Goal: Check status: Check status

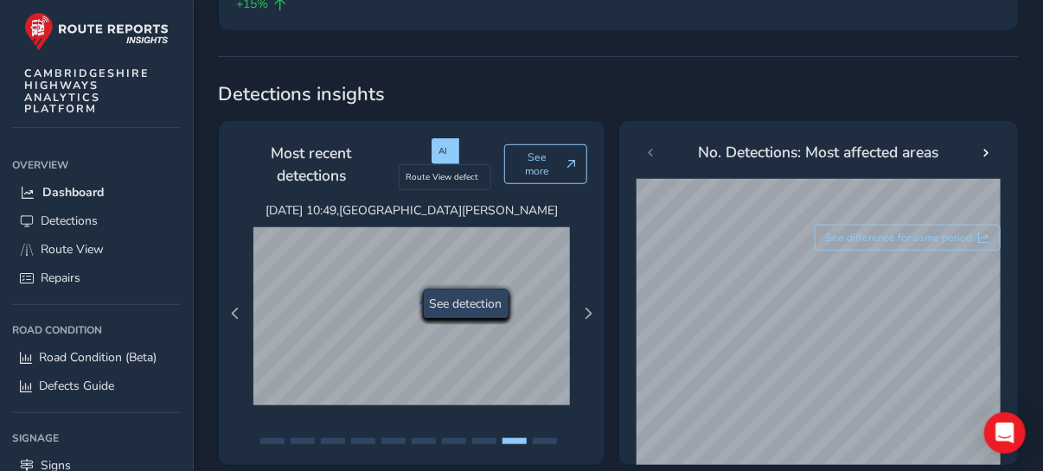
scroll to position [519, 0]
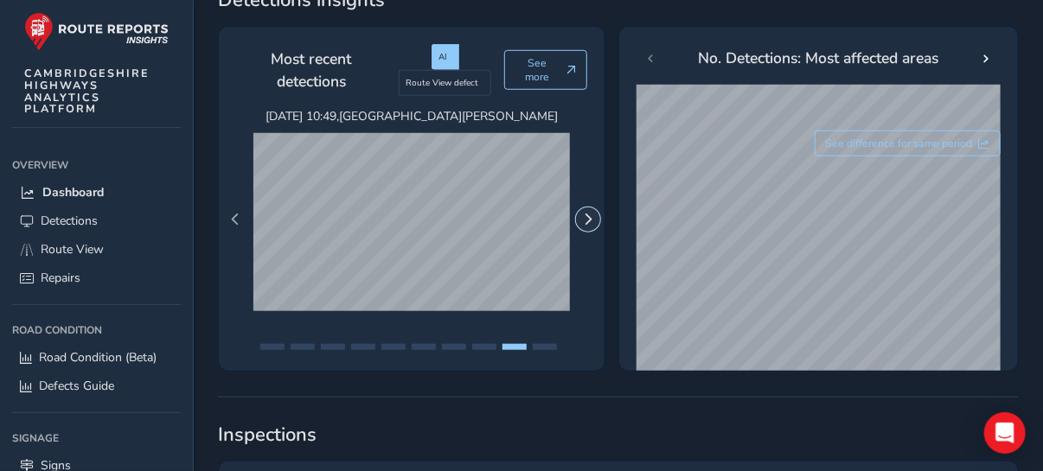
click at [586, 214] on span "Next Page" at bounding box center [588, 220] width 12 height 12
click at [585, 214] on span "Next Page" at bounding box center [588, 220] width 12 height 12
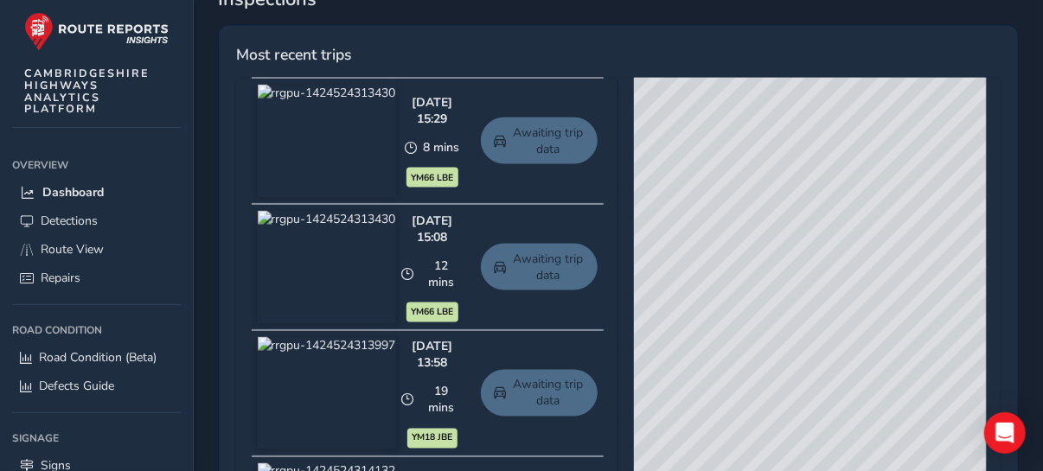
scroll to position [928, 0]
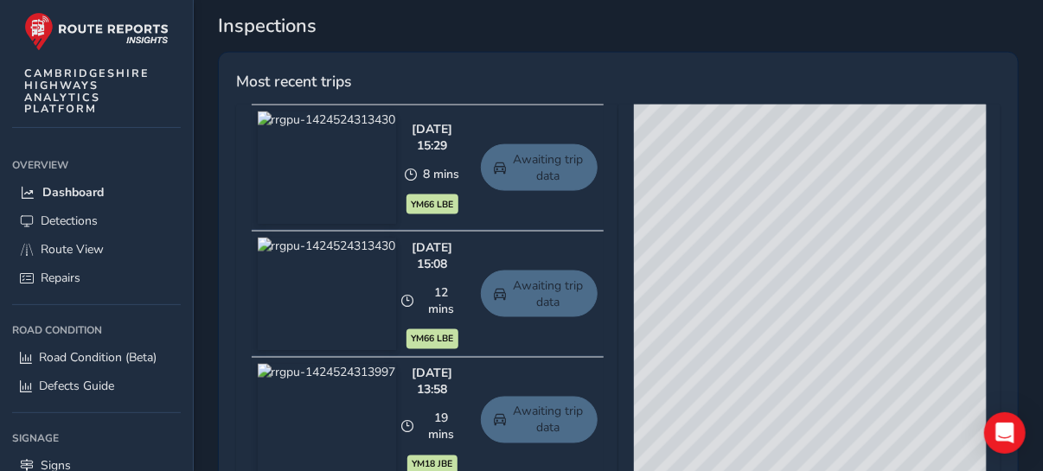
click at [389, 288] on img at bounding box center [327, 294] width 138 height 112
click at [551, 271] on link "Awaiting trip data" at bounding box center [539, 294] width 116 height 47
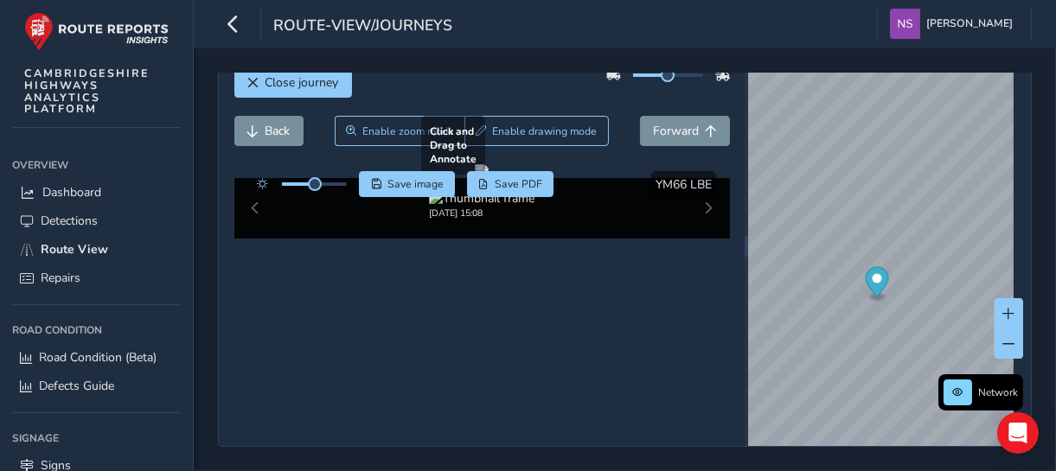
scroll to position [125, 0]
click at [705, 239] on div "[DATE] 15:08" at bounding box center [482, 208] width 496 height 61
click at [701, 239] on div "[DATE] 15:08" at bounding box center [482, 208] width 496 height 61
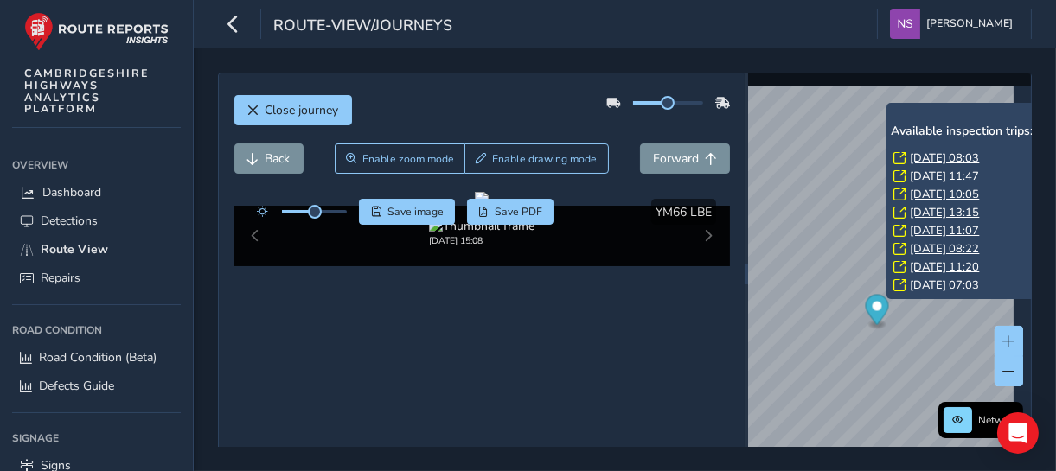
click at [926, 162] on link "Thu, 4 Sep, 08:03" at bounding box center [944, 158] width 69 height 16
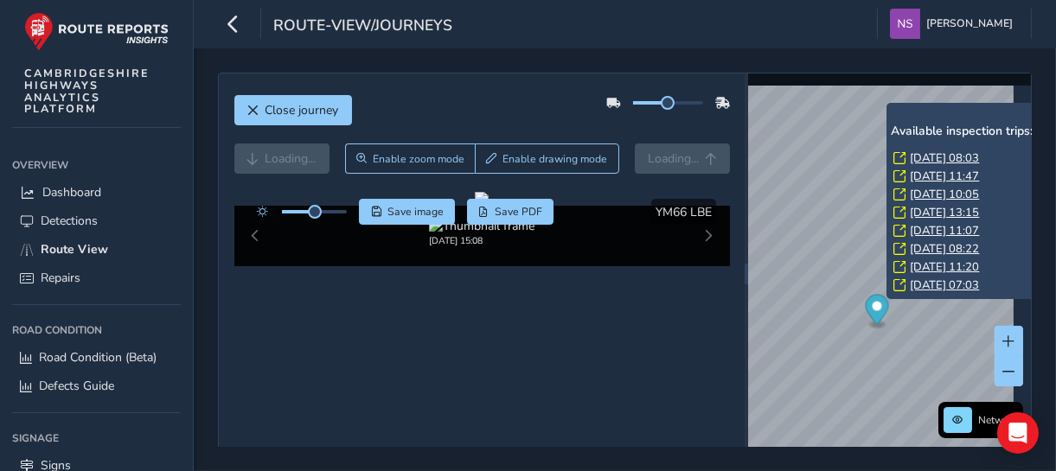
click at [925, 162] on link "Thu, 4 Sep, 08:03" at bounding box center [944, 158] width 69 height 16
click at [925, 157] on link "Thu, 4 Sep, 08:03" at bounding box center [944, 158] width 69 height 16
click at [926, 157] on link "Thu, 4 Sep, 08:03" at bounding box center [944, 158] width 69 height 16
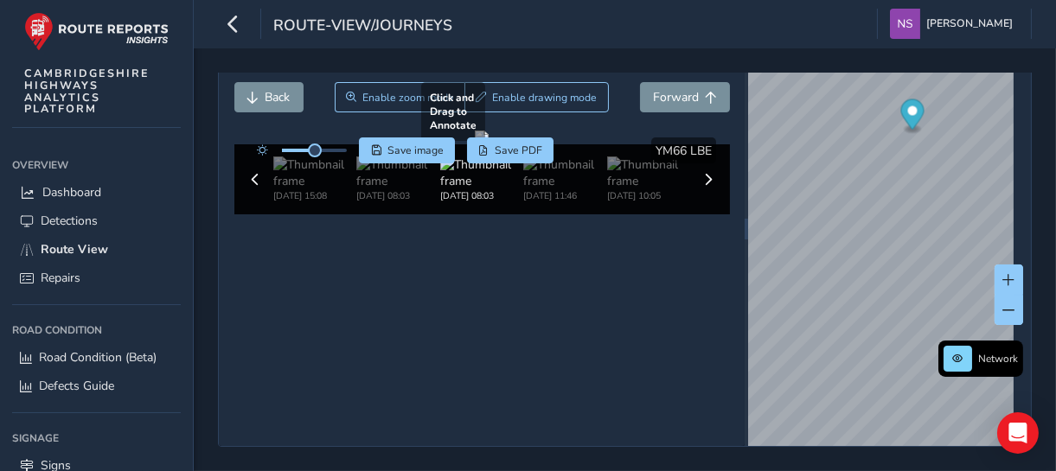
scroll to position [114, 0]
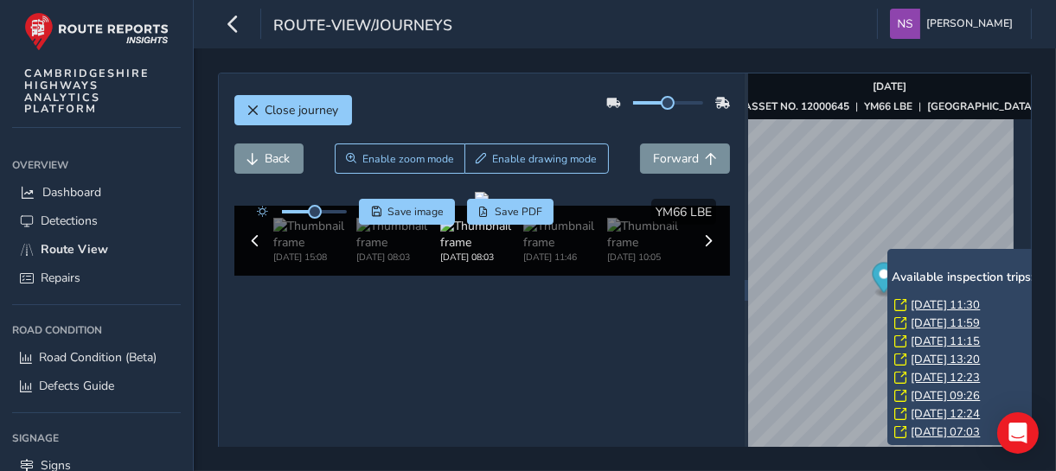
click at [900, 302] on icon at bounding box center [900, 305] width 12 height 12
click at [924, 303] on link "Thu, 4 Sep, 11:30" at bounding box center [945, 306] width 69 height 16
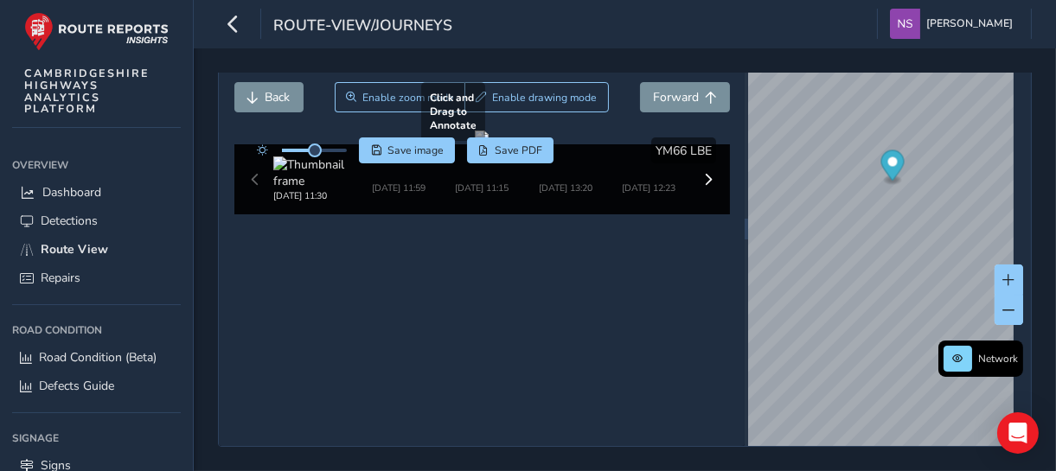
scroll to position [114, 0]
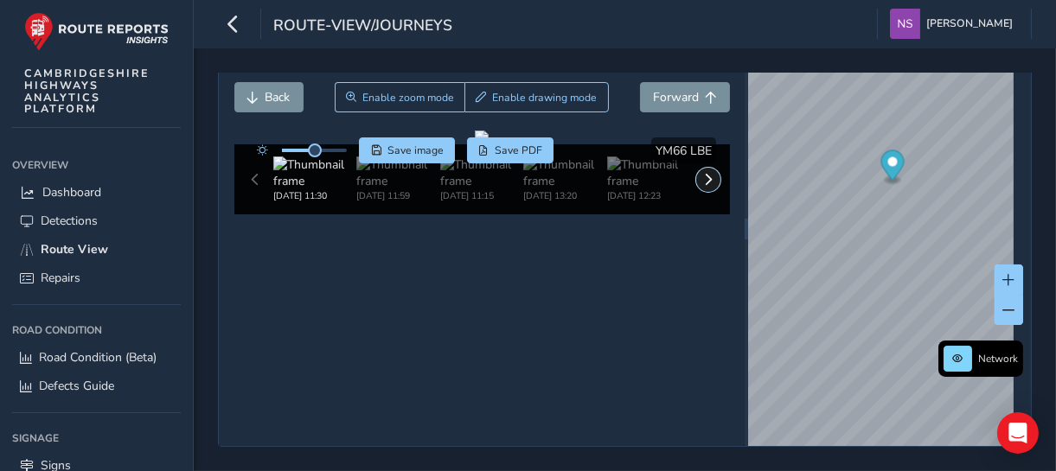
click at [702, 186] on span at bounding box center [708, 180] width 12 height 12
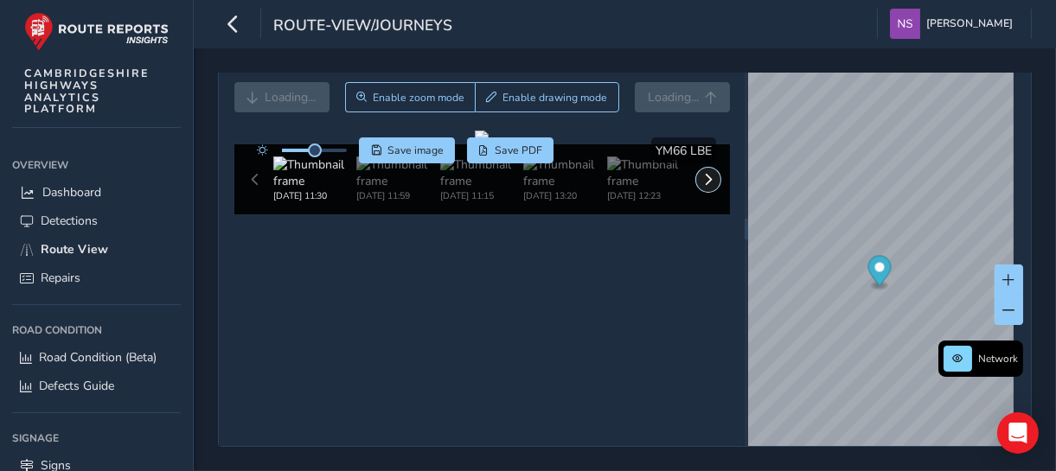
click at [702, 186] on span at bounding box center [708, 180] width 12 height 12
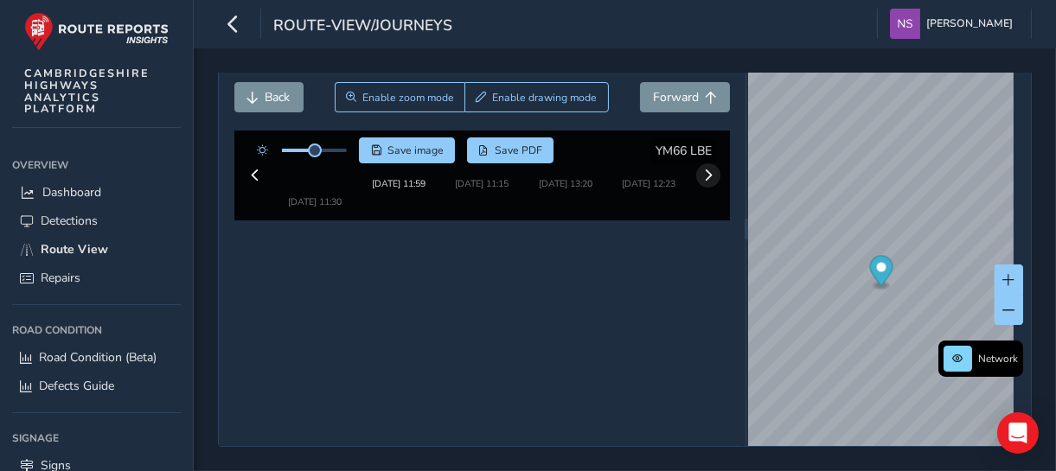
scroll to position [114, 0]
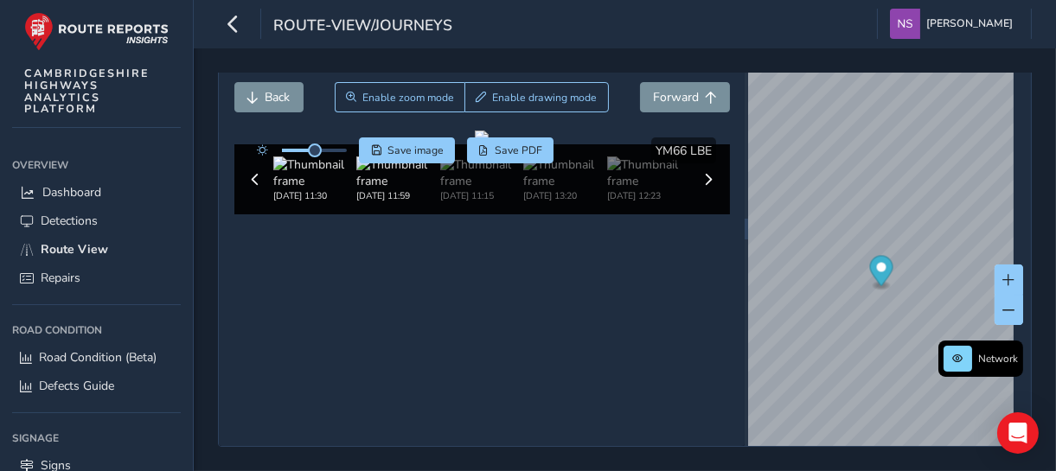
click at [284, 189] on img at bounding box center [314, 173] width 83 height 33
